Goal: Task Accomplishment & Management: Use online tool/utility

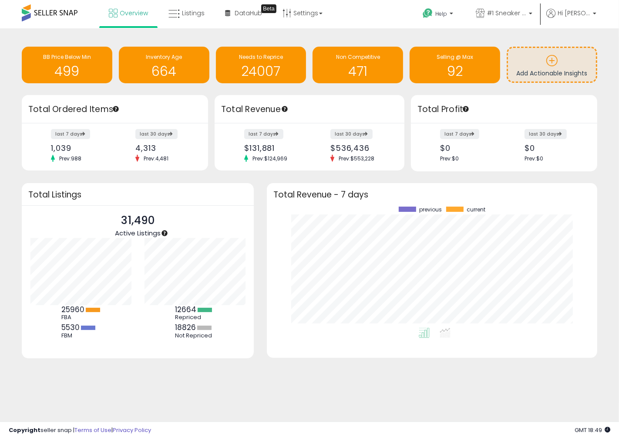
scroll to position [121, 313]
drag, startPoint x: 45, startPoint y: 149, endPoint x: 75, endPoint y: 145, distance: 29.9
click at [75, 145] on div "last 7 days 1,039 Prev: 988" at bounding box center [79, 146] width 71 height 32
click at [182, 15] on span "Listings" at bounding box center [193, 13] width 23 height 9
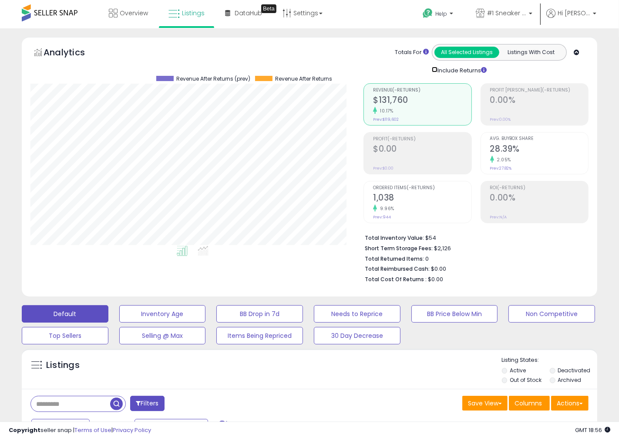
scroll to position [435455, 435305]
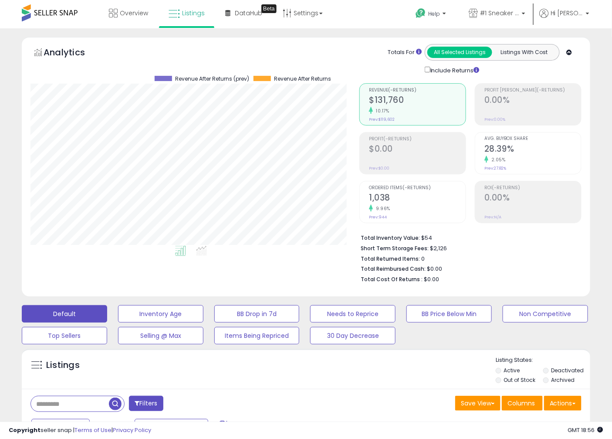
click at [424, 70] on div "Include Returns" at bounding box center [454, 70] width 72 height 10
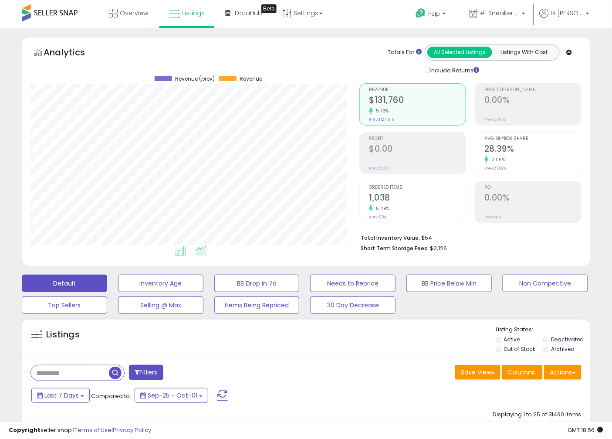
click at [206, 249] on icon at bounding box center [201, 251] width 11 height 10
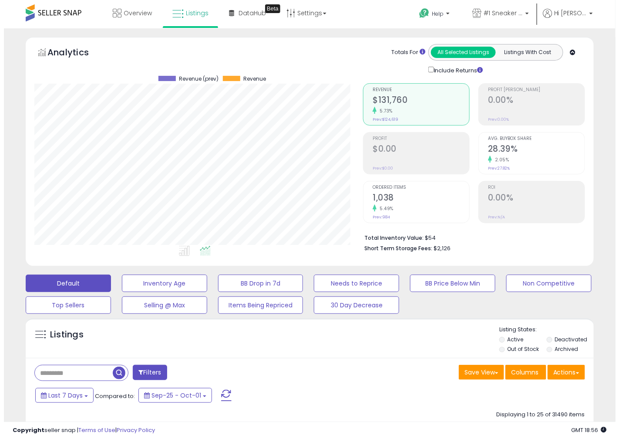
scroll to position [179, 329]
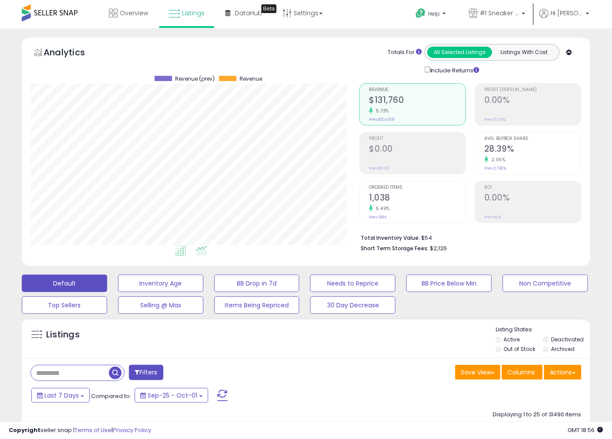
click at [174, 252] on li at bounding box center [181, 251] width 20 height 15
click at [385, 210] on small "5.49%" at bounding box center [381, 208] width 17 height 7
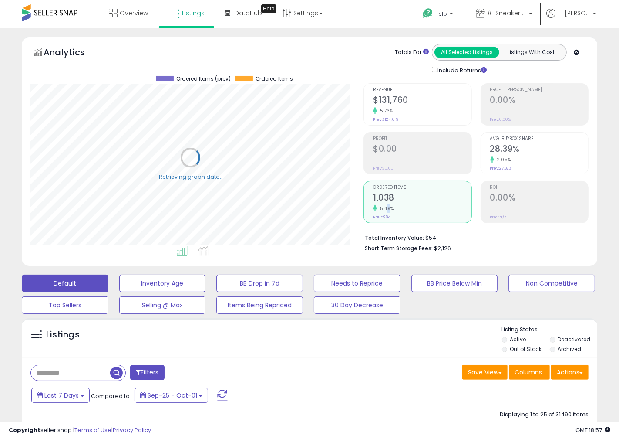
scroll to position [435455, 435305]
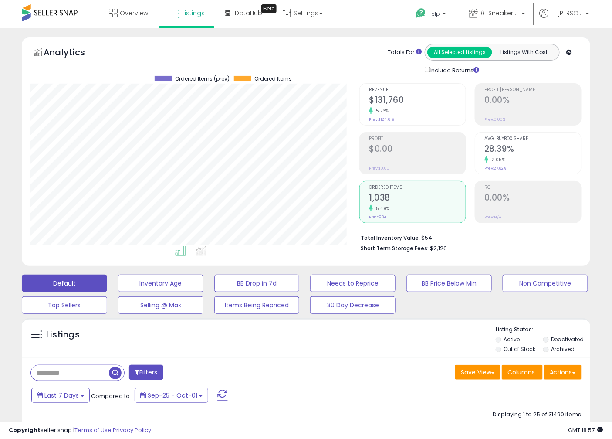
click at [381, 106] on h2 "$131,760" at bounding box center [417, 101] width 97 height 12
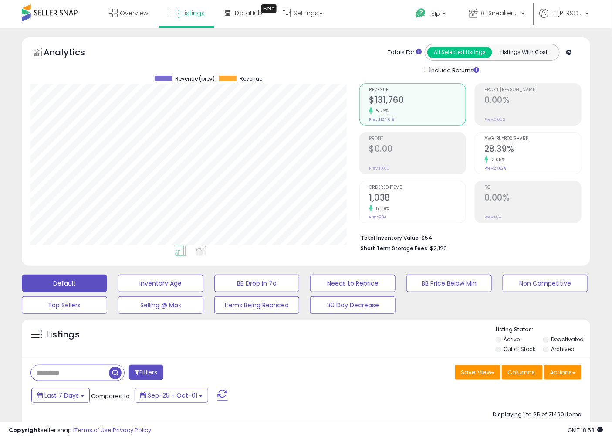
click at [400, 195] on h2 "1,038" at bounding box center [417, 199] width 97 height 12
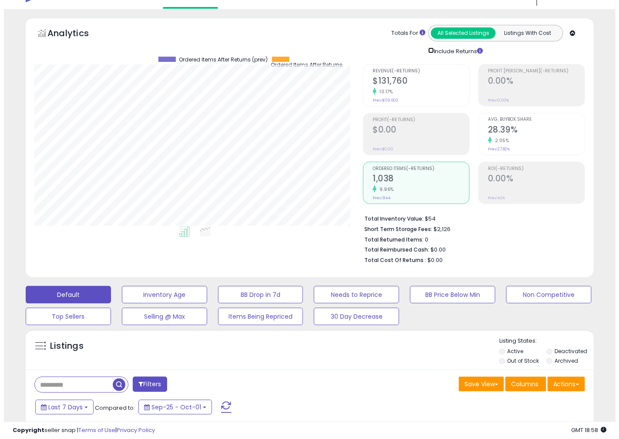
scroll to position [0, 0]
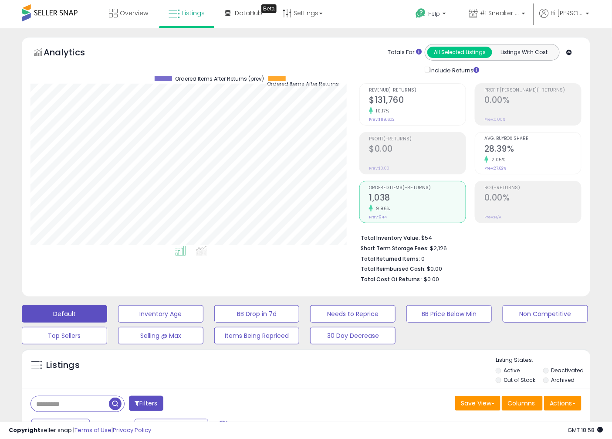
click at [398, 93] on div "Revenue (-Returns) $131,760 10.17% Prev: $119,602" at bounding box center [417, 103] width 97 height 39
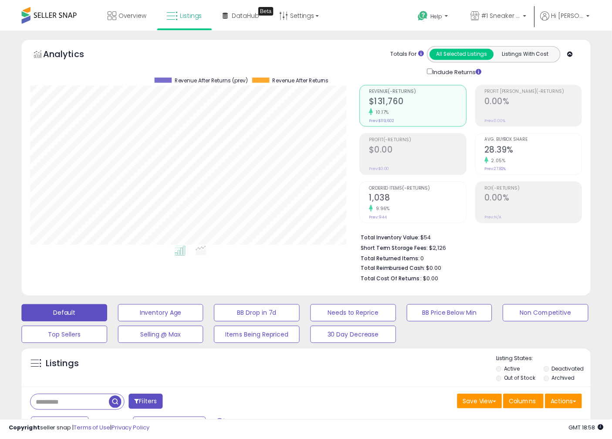
scroll to position [435455, 435305]
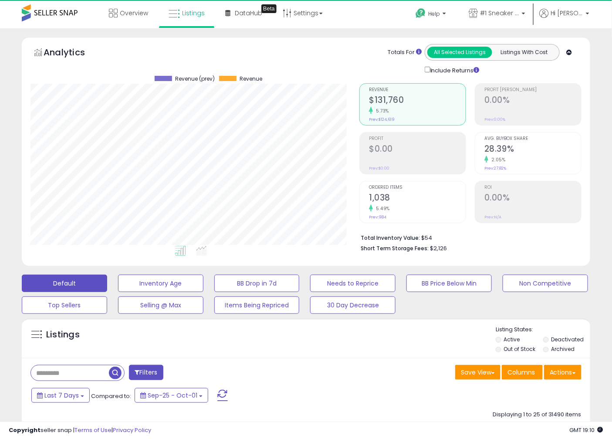
scroll to position [179, 329]
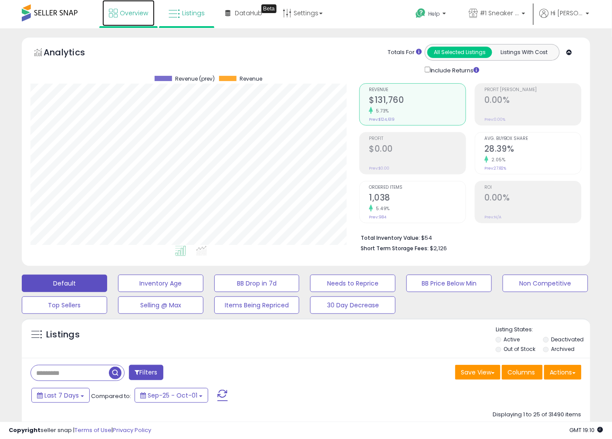
click at [122, 20] on link "Overview" at bounding box center [128, 13] width 52 height 26
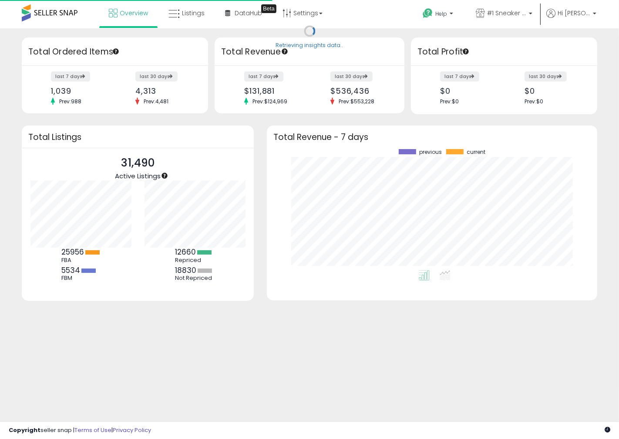
scroll to position [121, 313]
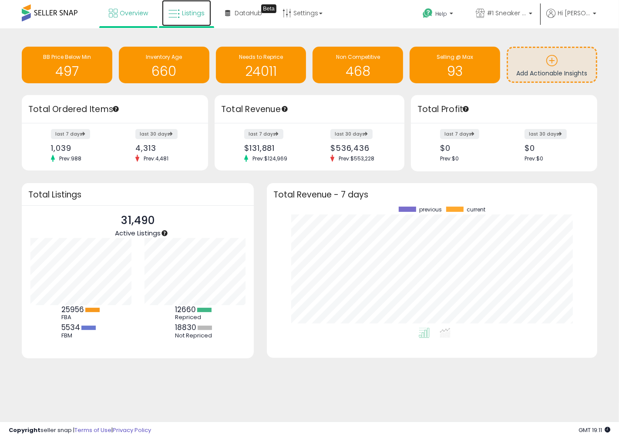
click at [175, 21] on link "Listings" at bounding box center [186, 13] width 49 height 26
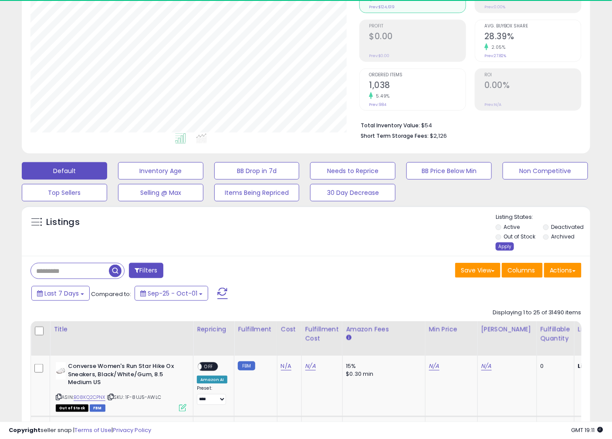
scroll to position [179, 329]
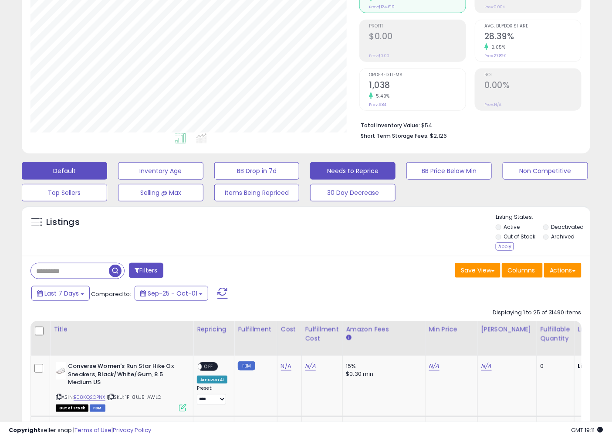
click at [328, 167] on button "Needs to Reprice" at bounding box center [352, 170] width 85 height 17
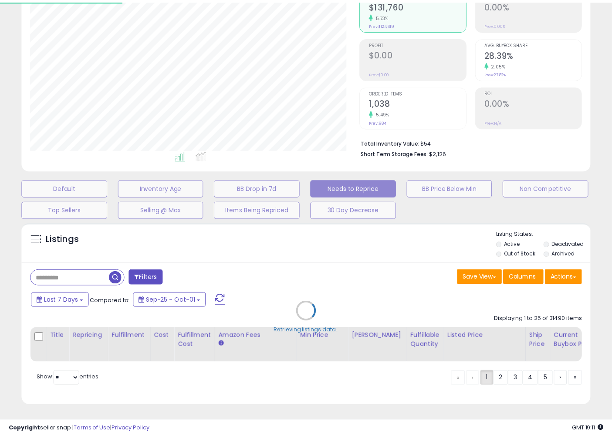
scroll to position [179, 333]
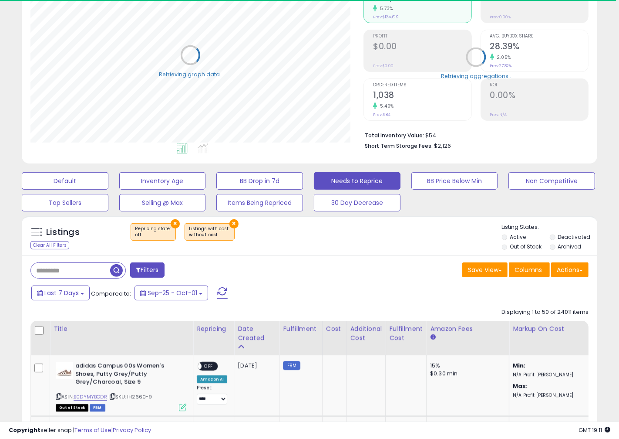
select select "**"
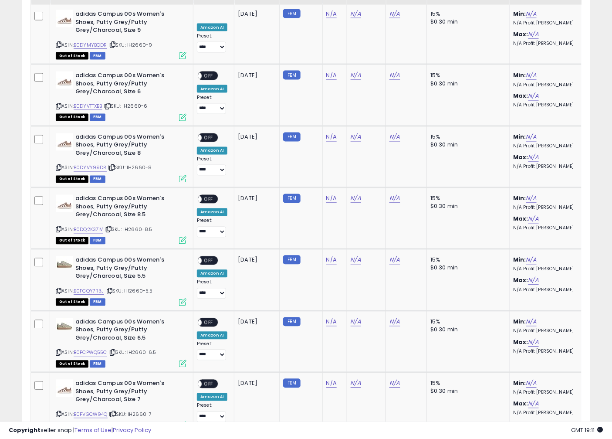
scroll to position [115, 0]
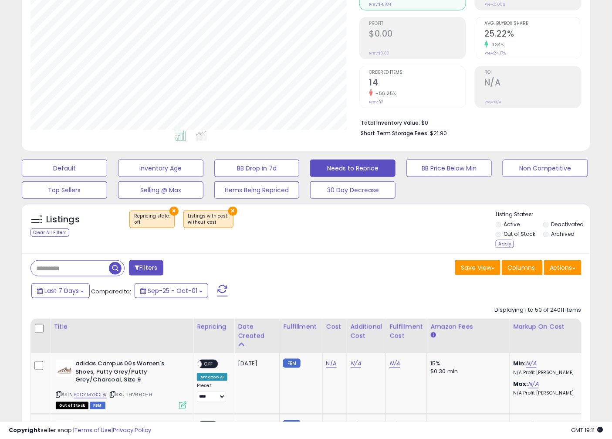
click at [502, 236] on li "Out of Stock" at bounding box center [519, 235] width 46 height 10
click at [507, 244] on div "Apply" at bounding box center [505, 244] width 18 height 8
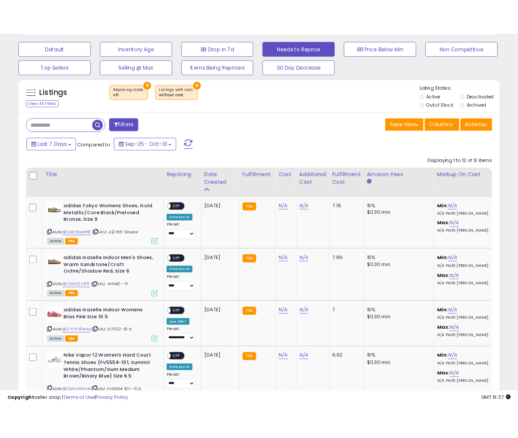
scroll to position [435455, 435374]
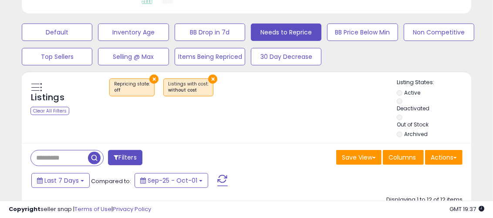
click at [264, 105] on div "Listings Clear All Filters × Repricing state : off" at bounding box center [247, 108] width 450 height 61
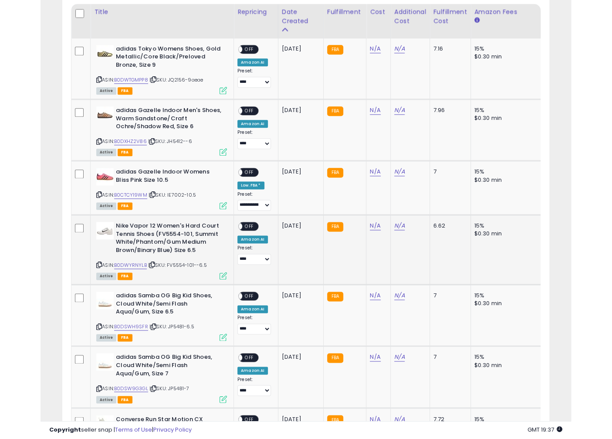
scroll to position [491, 0]
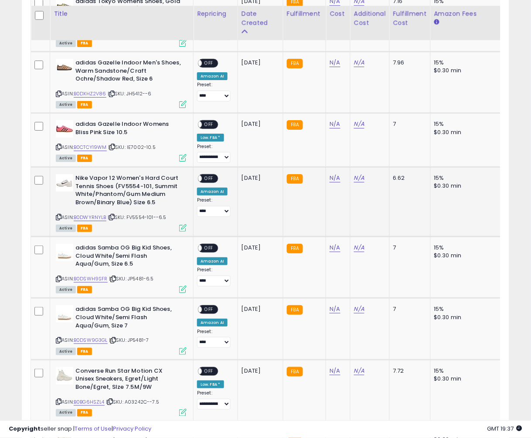
click at [119, 190] on b "Nike Vapor 12 Women's Hard Court Tennis Shoes (FV5554-101, Summit White/Phantom…" at bounding box center [128, 191] width 106 height 34
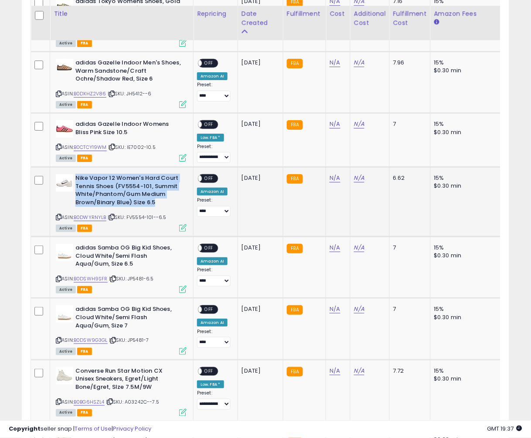
click at [119, 190] on b "Nike Vapor 12 Women's Hard Court Tennis Shoes (FV5554-101, Summit White/Phantom…" at bounding box center [128, 191] width 106 height 34
click at [58, 215] on icon at bounding box center [59, 217] width 6 height 5
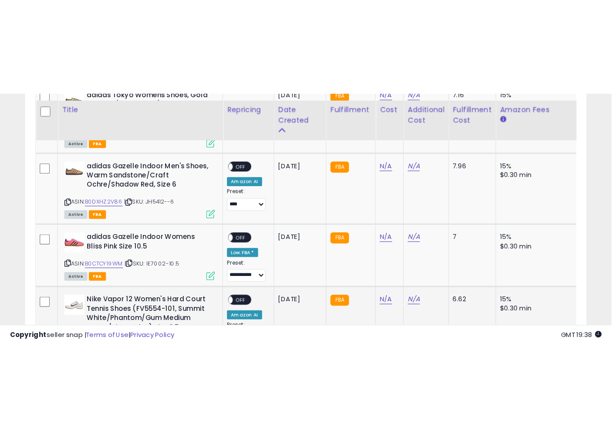
scroll to position [179, 329]
